Goal: Task Accomplishment & Management: Manage account settings

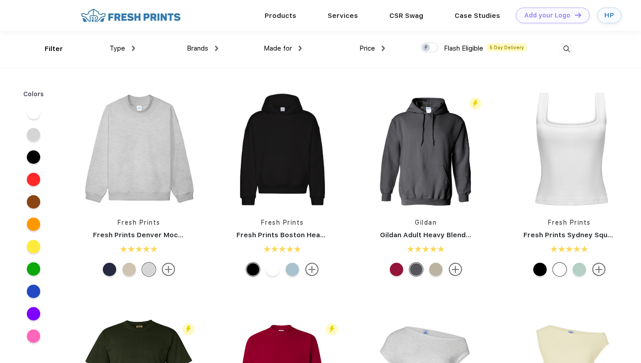
click at [561, 52] on img at bounding box center [567, 49] width 15 height 15
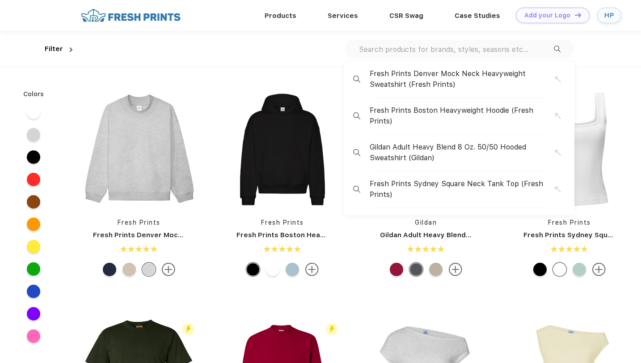
click at [530, 42] on div "Fresh Prints Denver Mock Neck Heavyweight Sweatshirt (Fresh Prints) Fresh Print…" at bounding box center [459, 48] width 229 height 19
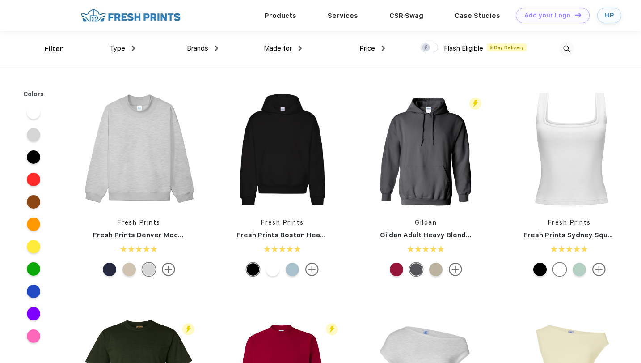
click at [571, 49] on img at bounding box center [567, 49] width 15 height 15
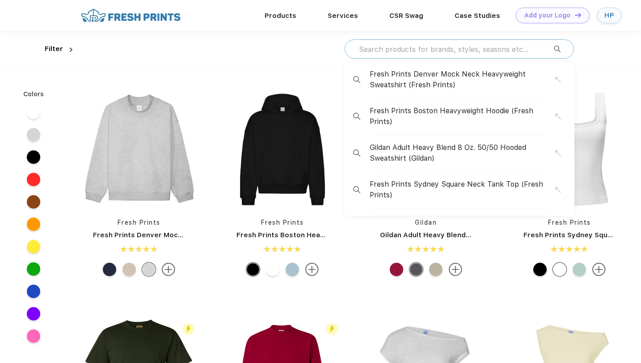
click at [449, 53] on input "text" at bounding box center [456, 49] width 196 height 10
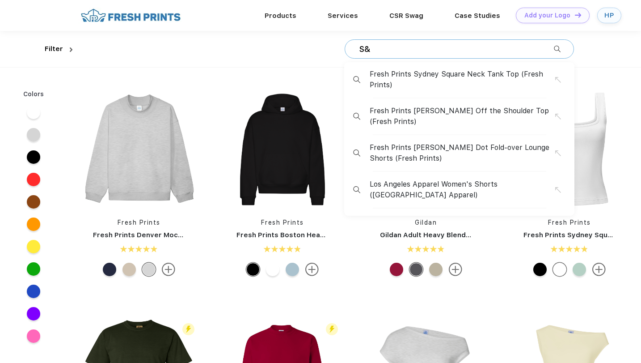
type input "S"
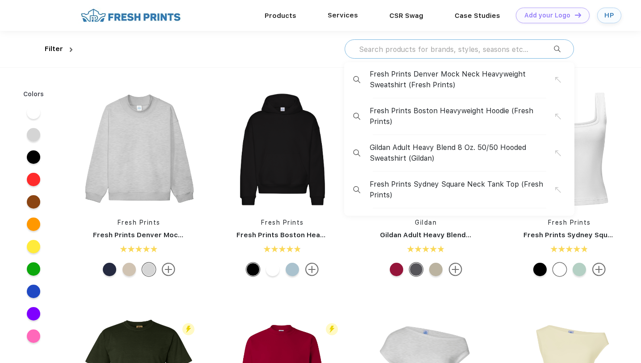
click at [348, 19] on div "Services" at bounding box center [343, 15] width 62 height 12
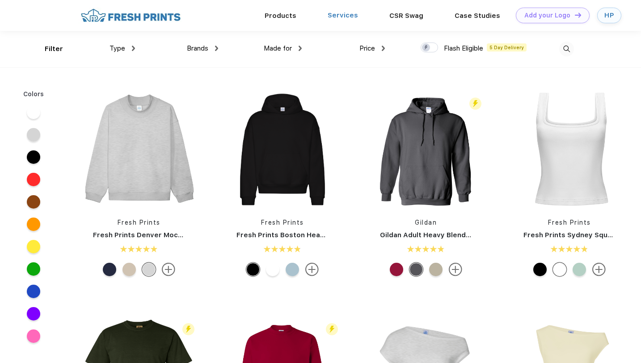
click at [348, 19] on link "Services" at bounding box center [343, 15] width 30 height 8
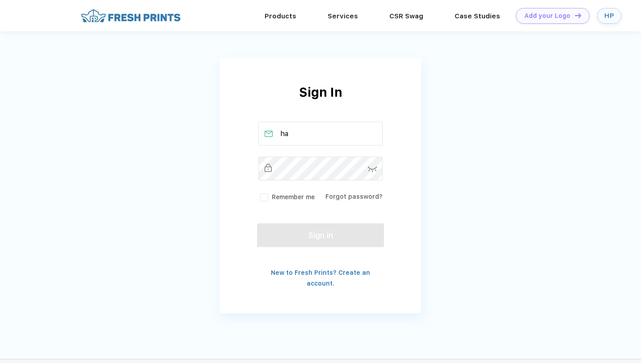
type input "h"
type input "[EMAIL_ADDRESS][DOMAIN_NAME]"
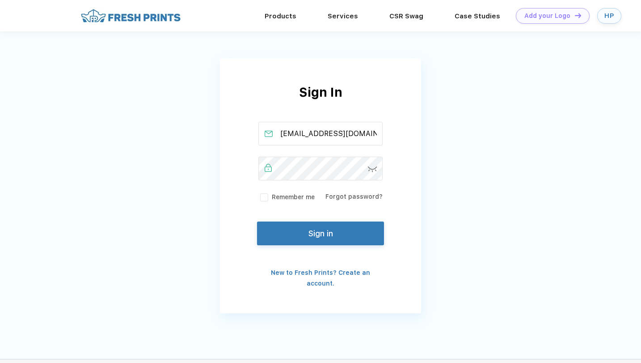
click at [273, 241] on button "Sign in" at bounding box center [320, 233] width 127 height 24
